Goal: Task Accomplishment & Management: Use online tool/utility

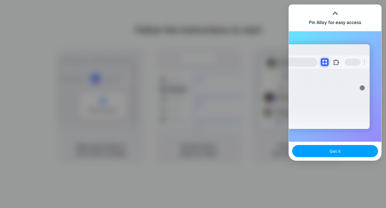
click at [335, 153] on span "Got it" at bounding box center [334, 151] width 11 height 6
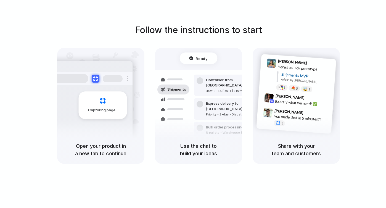
click at [90, 32] on div "Follow the instructions to start Capturing page Open your product in a new tab …" at bounding box center [199, 93] width 386 height 140
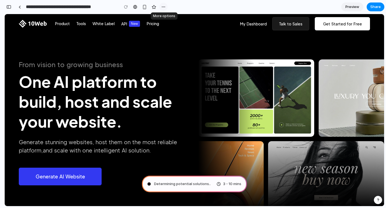
click at [165, 8] on div "button" at bounding box center [163, 7] width 4 height 4
click at [151, 46] on div "Duplicate Delete" at bounding box center [193, 104] width 386 height 208
click at [144, 6] on div "button" at bounding box center [144, 7] width 5 height 5
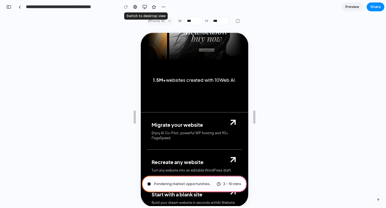
click at [145, 3] on button "button" at bounding box center [144, 7] width 8 height 8
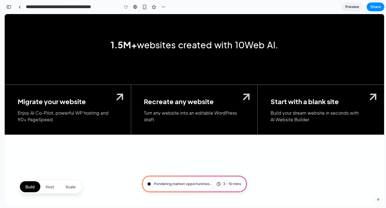
click at [145, 9] on div "button" at bounding box center [144, 7] width 5 height 5
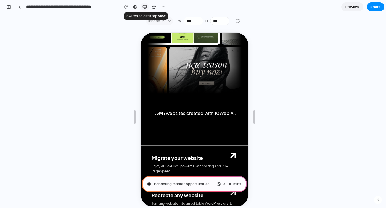
scroll to position [236, 0]
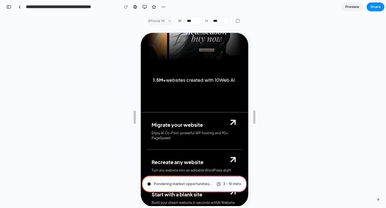
click at [143, 7] on div "button" at bounding box center [144, 7] width 4 height 4
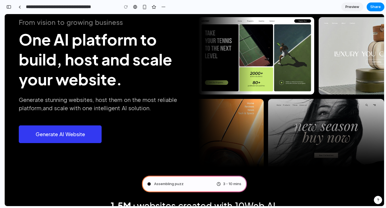
scroll to position [0, 0]
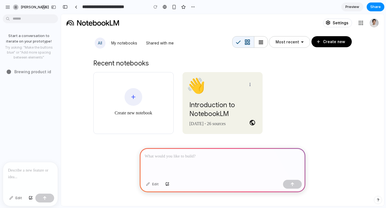
click at [352, 6] on span "Preview" at bounding box center [352, 7] width 14 height 6
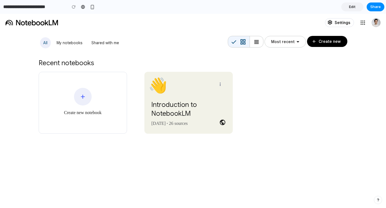
click at [221, 84] on mat-icon "more_vert" at bounding box center [220, 84] width 5 height 5
click at [253, 85] on div "add Create new notebook public 👋 more_vert Introduction to NotebookLM Dec 6, 20…" at bounding box center [193, 103] width 308 height 62
click at [216, 81] on span "Project Actions Menu" at bounding box center [220, 84] width 11 height 13
click at [271, 75] on div "add Create new notebook public 👋 more_vert Introduction to NotebookLM Dec 6, 20…" at bounding box center [193, 103] width 308 height 62
click at [260, 44] on mat-icon "view_headline" at bounding box center [256, 42] width 7 height 7
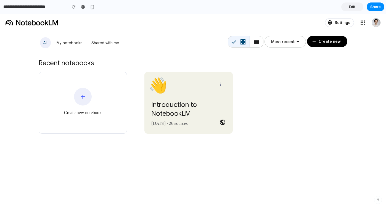
click at [304, 43] on span "Select project filter type" at bounding box center [284, 41] width 41 height 13
click at [252, 59] on div "Recent notebooks" at bounding box center [193, 64] width 308 height 13
click at [349, 9] on span "Edit" at bounding box center [352, 7] width 7 height 6
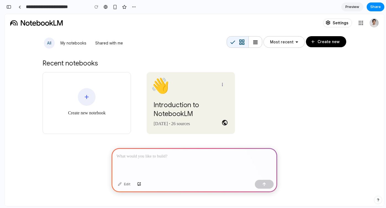
click at [124, 184] on div "Edit" at bounding box center [124, 184] width 18 height 9
click at [341, 21] on span "Settings" at bounding box center [340, 22] width 16 height 5
click at [132, 164] on div at bounding box center [193, 163] width 165 height 30
drag, startPoint x: 83, startPoint y: 164, endPoint x: 135, endPoint y: 205, distance: 66.3
click at [83, 164] on div "All My notebooks Shared with me grid_view view_headline Most recent arrow_drop_…" at bounding box center [194, 119] width 379 height 174
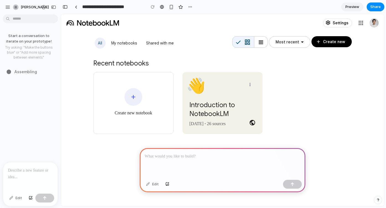
click at [169, 165] on div at bounding box center [222, 163] width 165 height 30
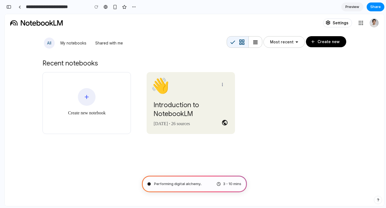
click at [173, 183] on span "Performing digital alchemy .." at bounding box center [178, 184] width 48 height 6
click at [11, 6] on div "button" at bounding box center [8, 7] width 5 height 4
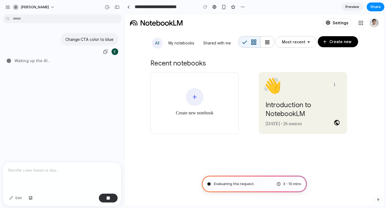
click at [99, 35] on div "Change CTA color to blue" at bounding box center [89, 39] width 58 height 12
click at [26, 59] on span "Waking up the AI ." at bounding box center [31, 61] width 34 height 6
click at [75, 39] on p "Change CTA color to blue" at bounding box center [89, 39] width 48 height 6
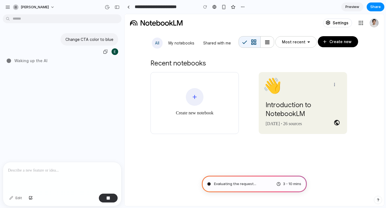
click at [75, 39] on p "Change CTA color to blue" at bounding box center [89, 39] width 48 height 6
click at [105, 40] on p "Change CTA color to blue" at bounding box center [89, 39] width 48 height 6
click at [106, 7] on div "button" at bounding box center [107, 7] width 5 height 5
click at [86, 62] on div "No version history yet" at bounding box center [193, 104] width 386 height 208
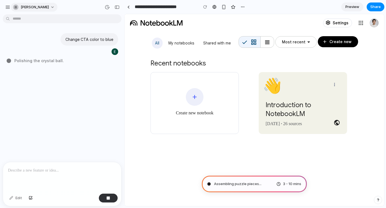
click at [22, 9] on span "eduard-alaverdyan" at bounding box center [35, 7] width 28 height 6
click at [22, 9] on div "Settings Invite members Change theme Sign out" at bounding box center [193, 104] width 386 height 208
click at [3, 6] on div "eduard-alaverdyan" at bounding box center [62, 6] width 124 height 13
click at [8, 7] on div "button" at bounding box center [7, 7] width 5 height 5
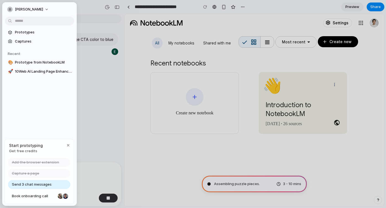
type input "**********"
click at [68, 71] on body "**********" at bounding box center [193, 104] width 386 height 208
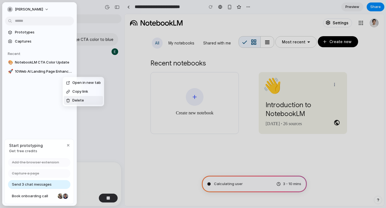
click at [76, 101] on span "Delete" at bounding box center [78, 101] width 12 height 6
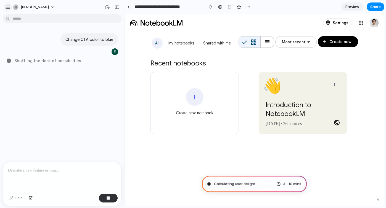
click at [6, 6] on div "button" at bounding box center [7, 7] width 5 height 5
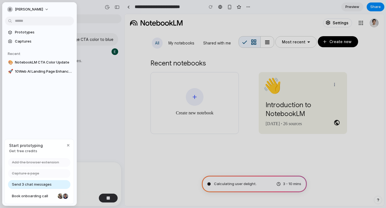
click at [93, 115] on div at bounding box center [193, 104] width 386 height 208
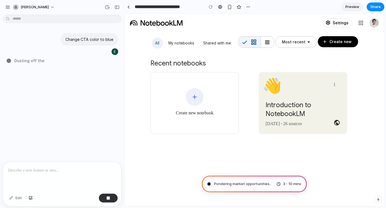
click at [357, 23] on link "Google apps" at bounding box center [360, 22] width 11 height 11
click at [55, 171] on p at bounding box center [62, 170] width 108 height 7
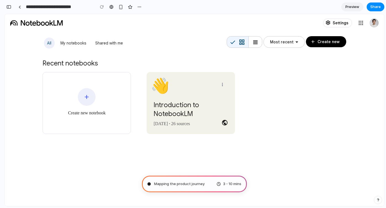
scroll to position [56, 0]
